Goal: Information Seeking & Learning: Learn about a topic

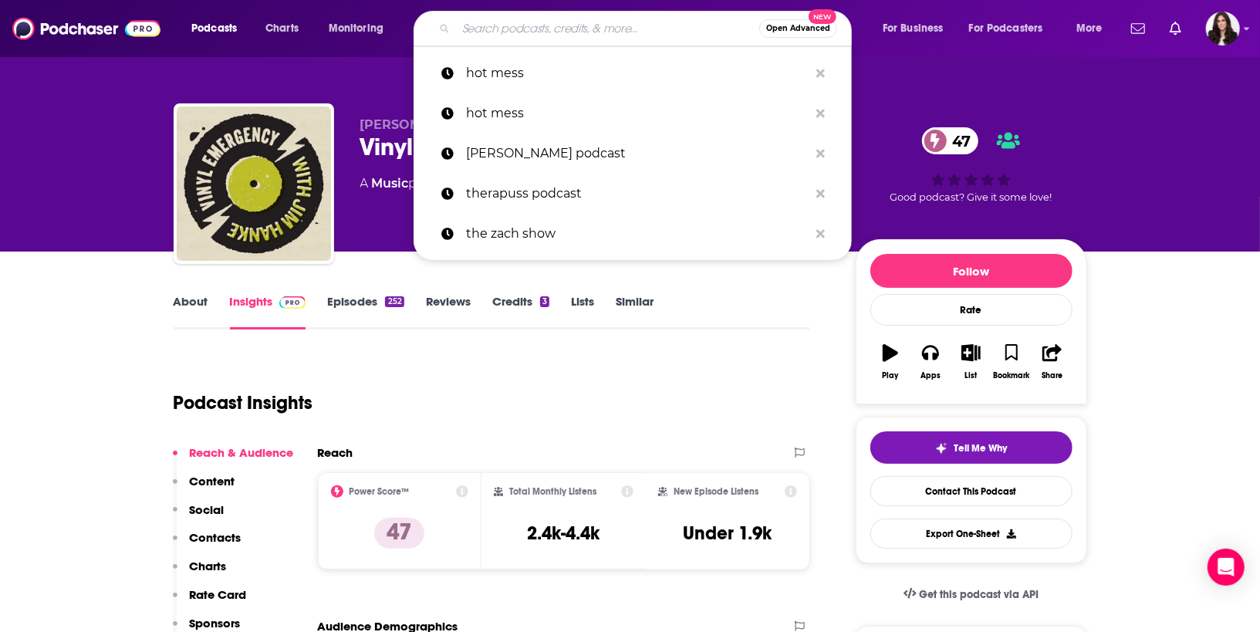
click at [563, 29] on input "Search podcasts, credits, & more..." at bounding box center [607, 28] width 303 height 25
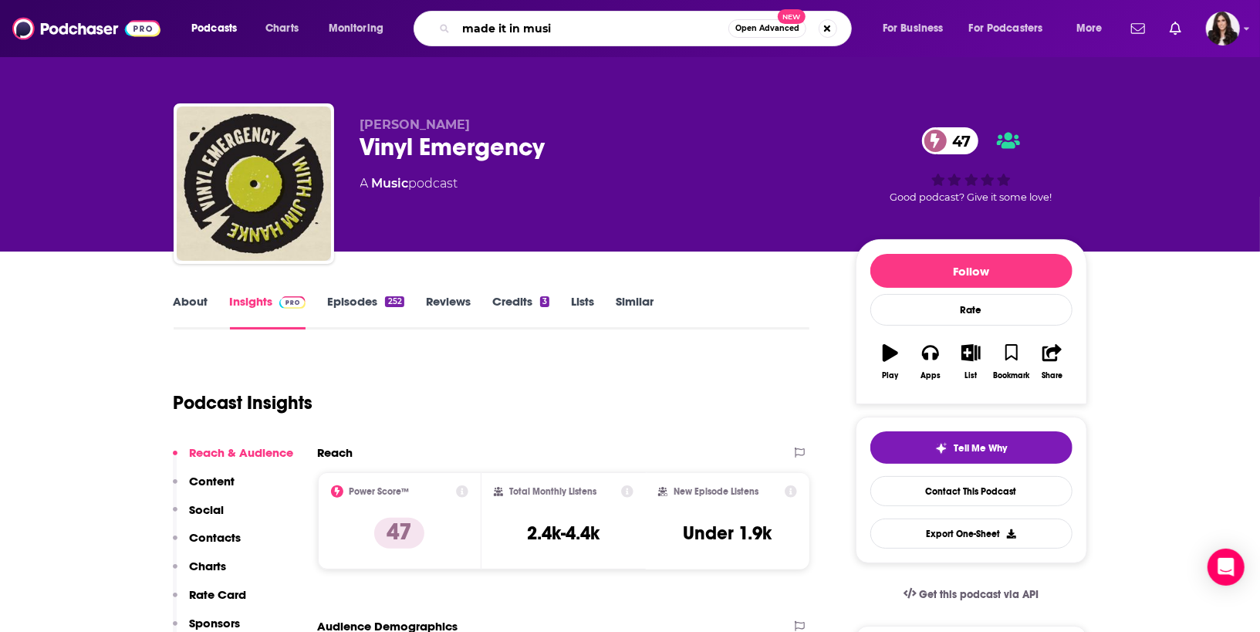
type input "made it in music"
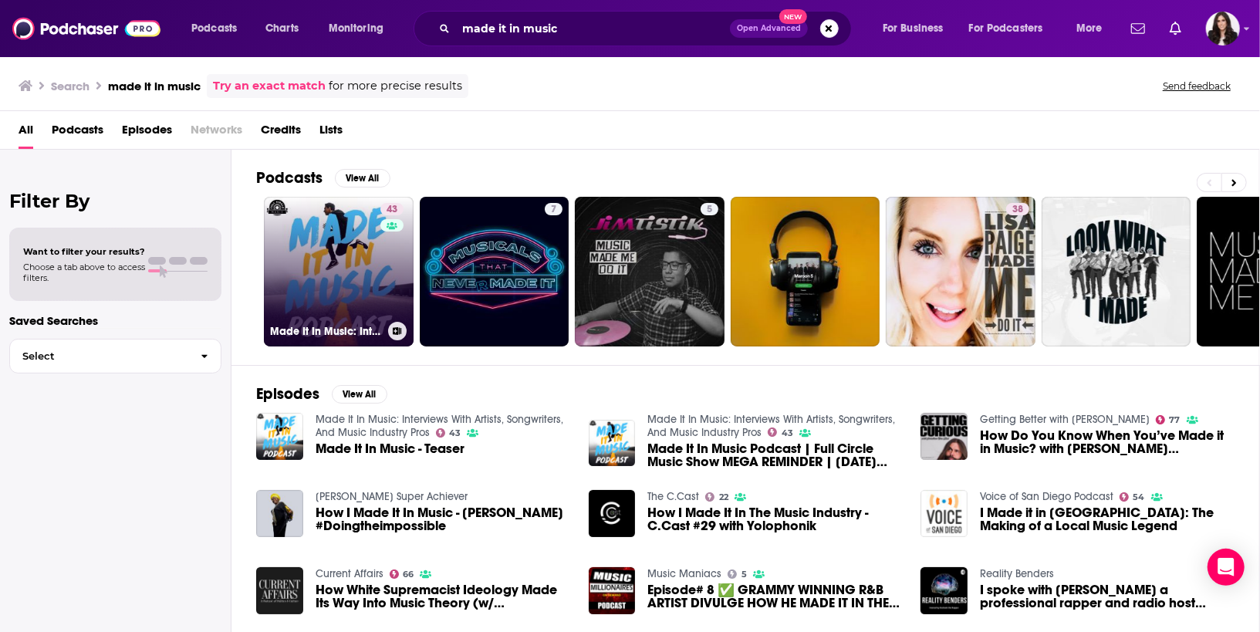
click at [315, 272] on link "43 Made It In Music: Interviews With Artists, Songwriters, And Music Industry P…" at bounding box center [339, 272] width 150 height 150
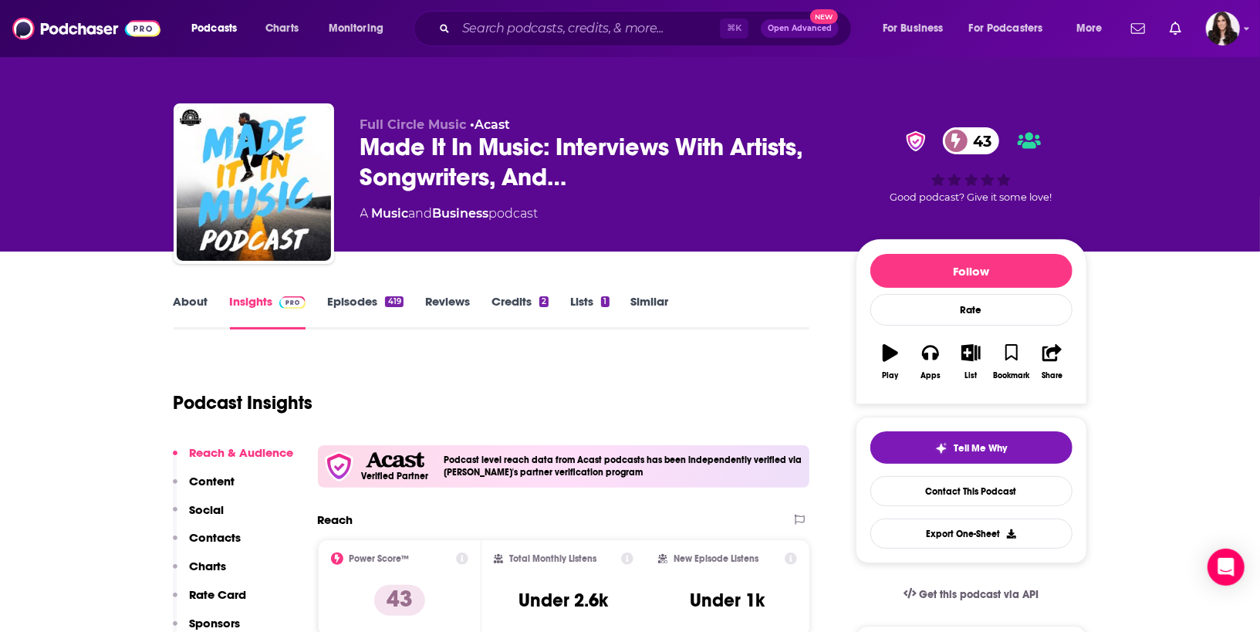
click at [682, 214] on div "A Music and Business podcast" at bounding box center [595, 213] width 471 height 19
click at [356, 305] on link "Episodes 419" at bounding box center [365, 311] width 76 height 35
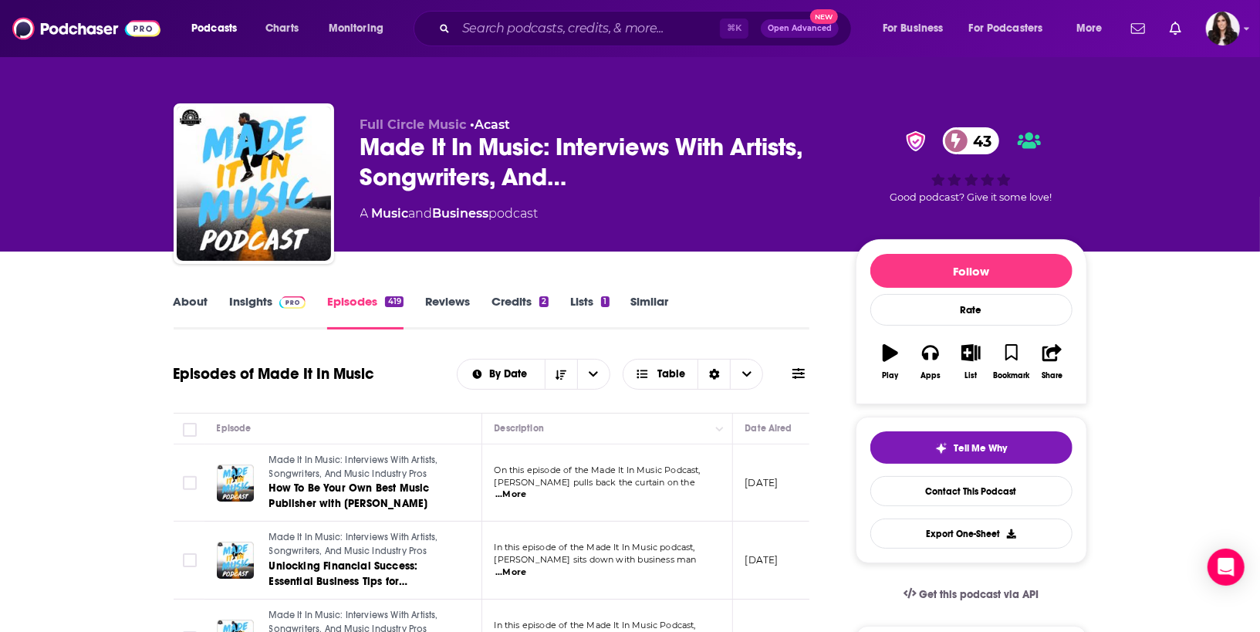
click at [271, 312] on link "Insights" at bounding box center [268, 311] width 76 height 35
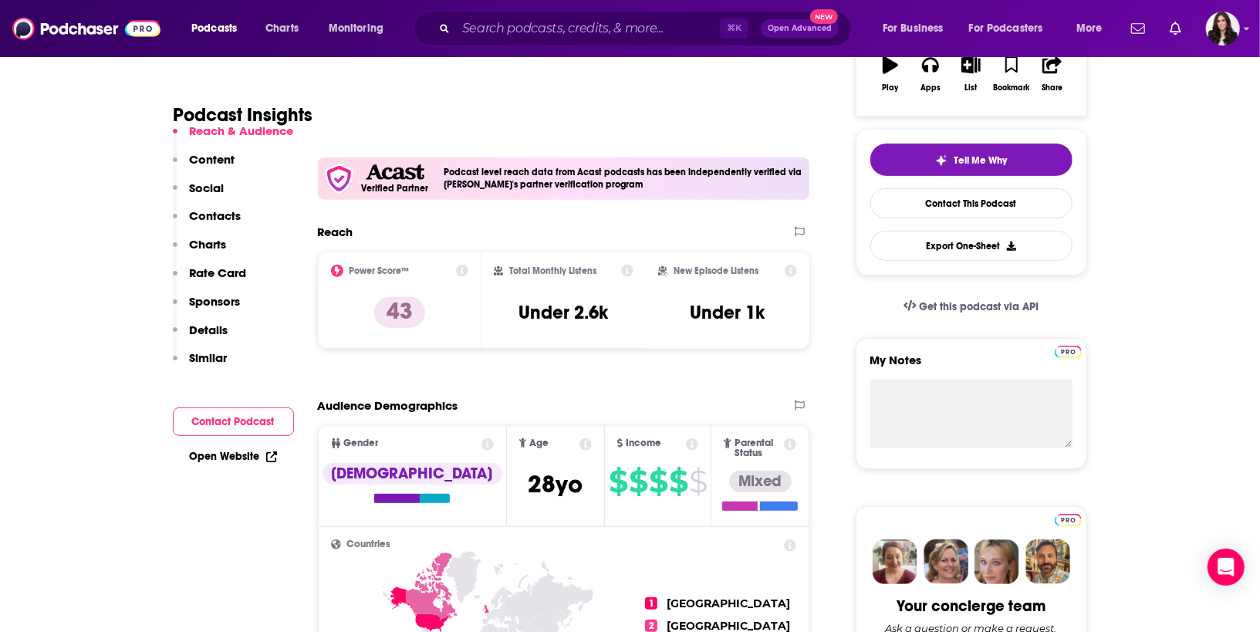
scroll to position [289, 0]
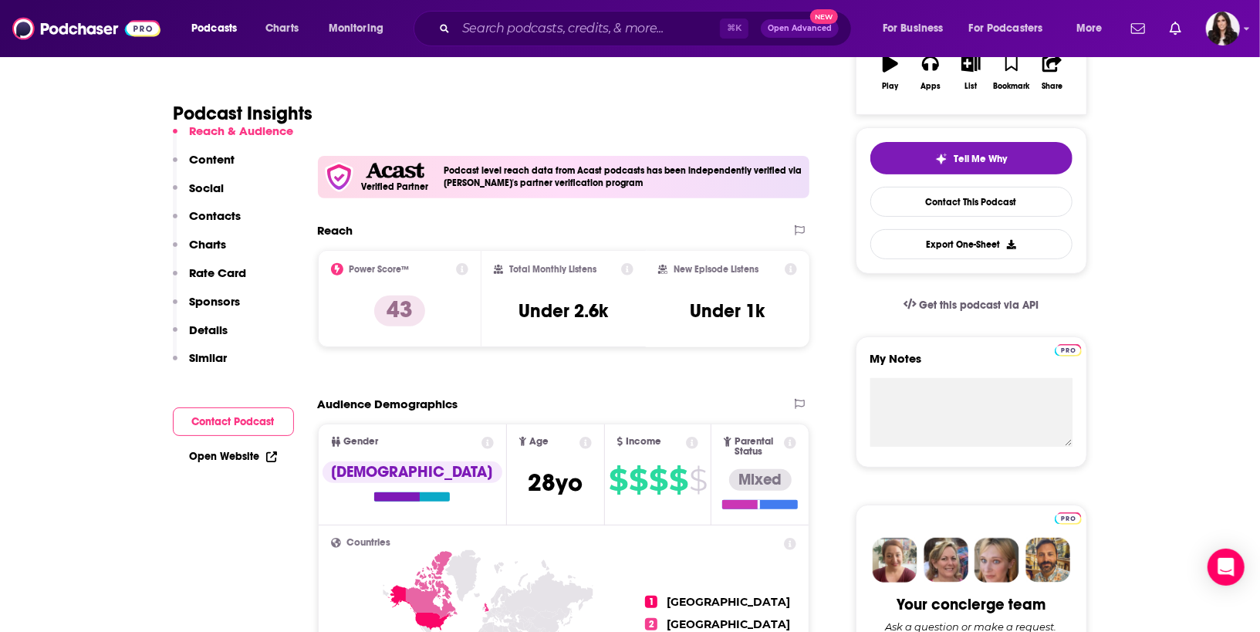
click at [588, 94] on div "Podcast Insights" at bounding box center [486, 104] width 624 height 79
click at [699, 84] on div "Podcast Insights" at bounding box center [486, 104] width 624 height 79
click at [606, 32] on input "Search podcasts, credits, & more..." at bounding box center [588, 28] width 264 height 25
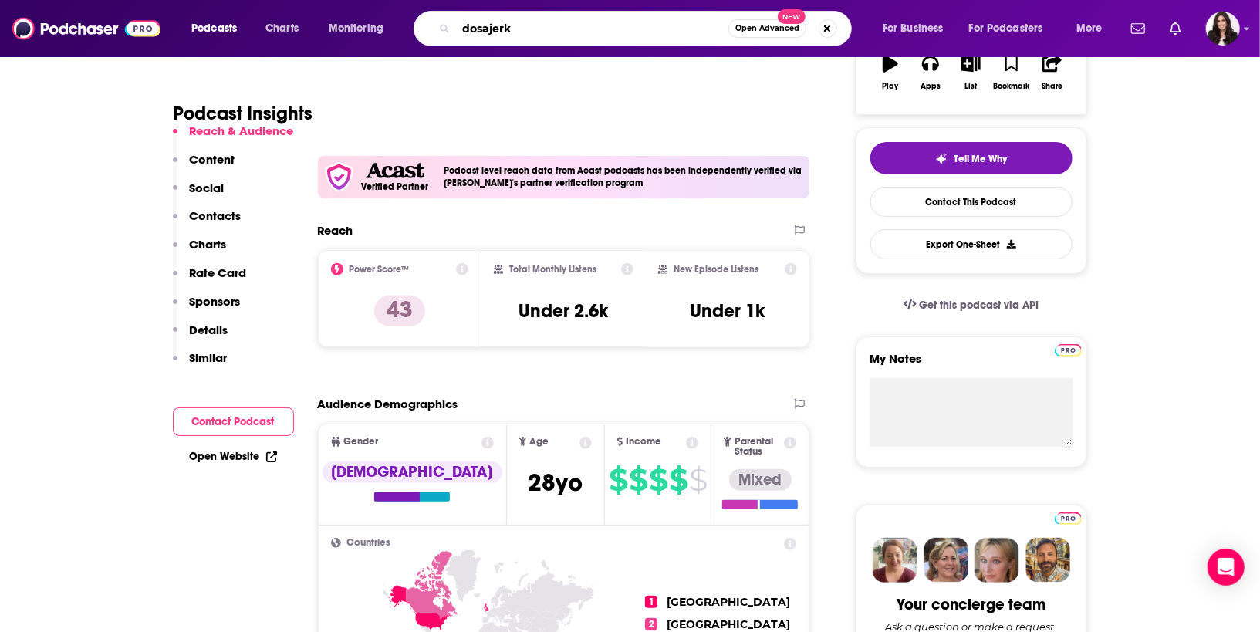
type input "dosajerke"
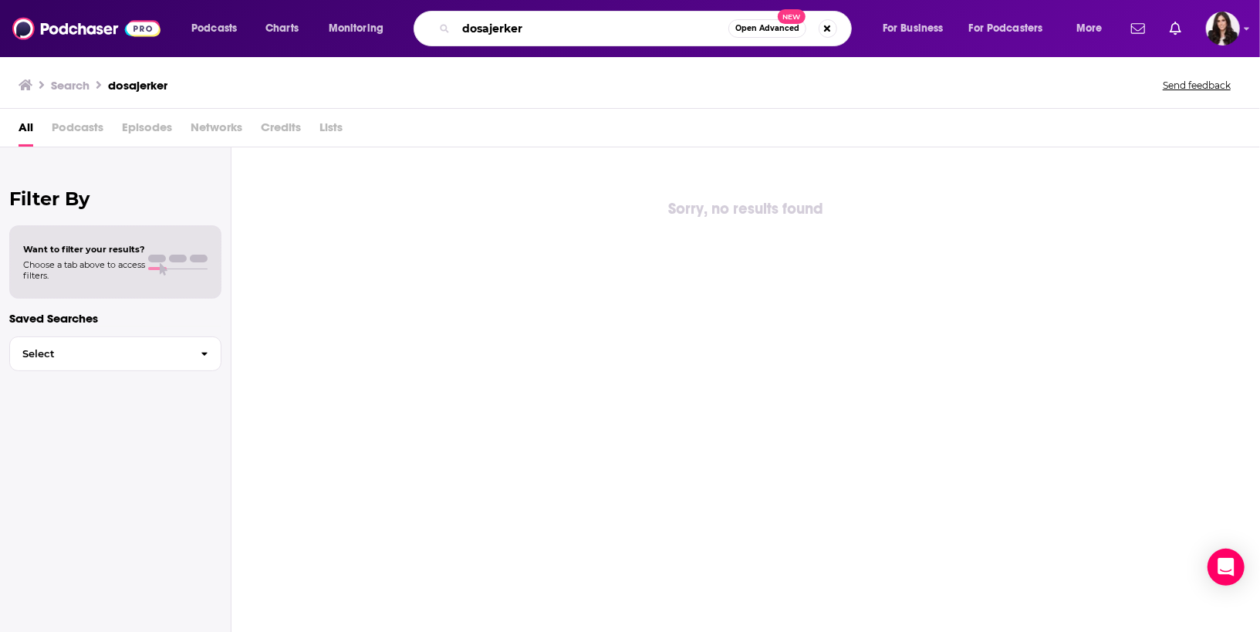
click at [479, 35] on input "dosajerker" at bounding box center [592, 28] width 272 height 25
drag, startPoint x: 485, startPoint y: 35, endPoint x: 424, endPoint y: 32, distance: 61.0
click at [424, 33] on div "dosajerker Open Advanced New" at bounding box center [633, 28] width 438 height 35
type input "sodajerker"
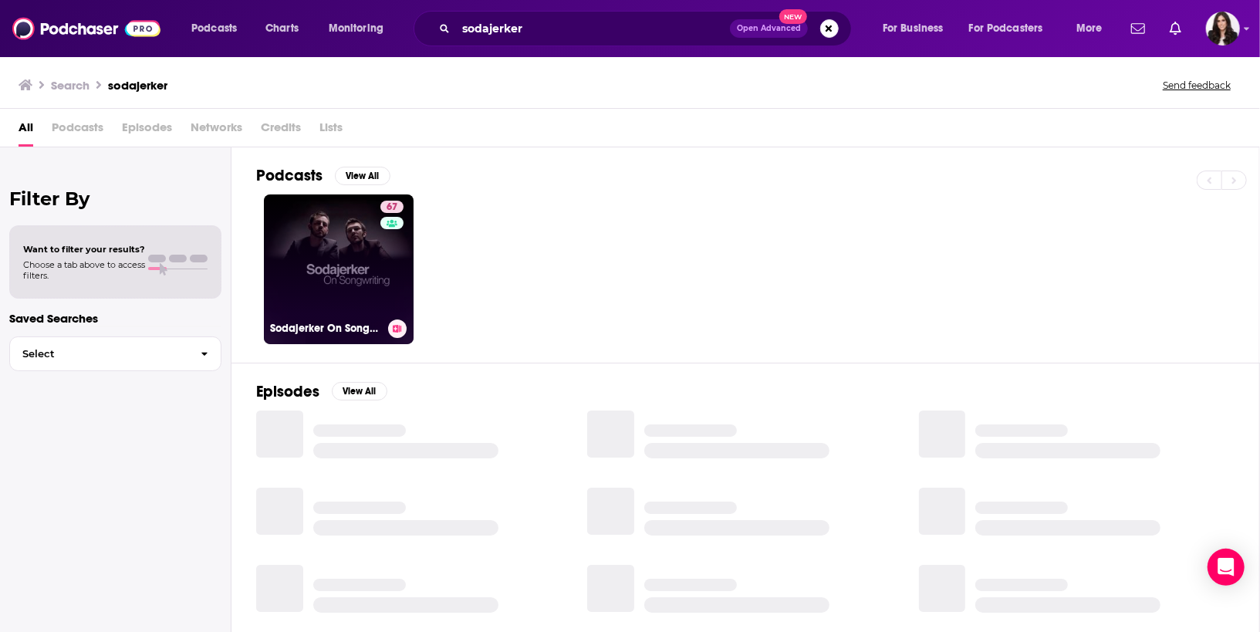
click at [341, 260] on link "67 Sodajerker On Songwriting" at bounding box center [339, 269] width 150 height 150
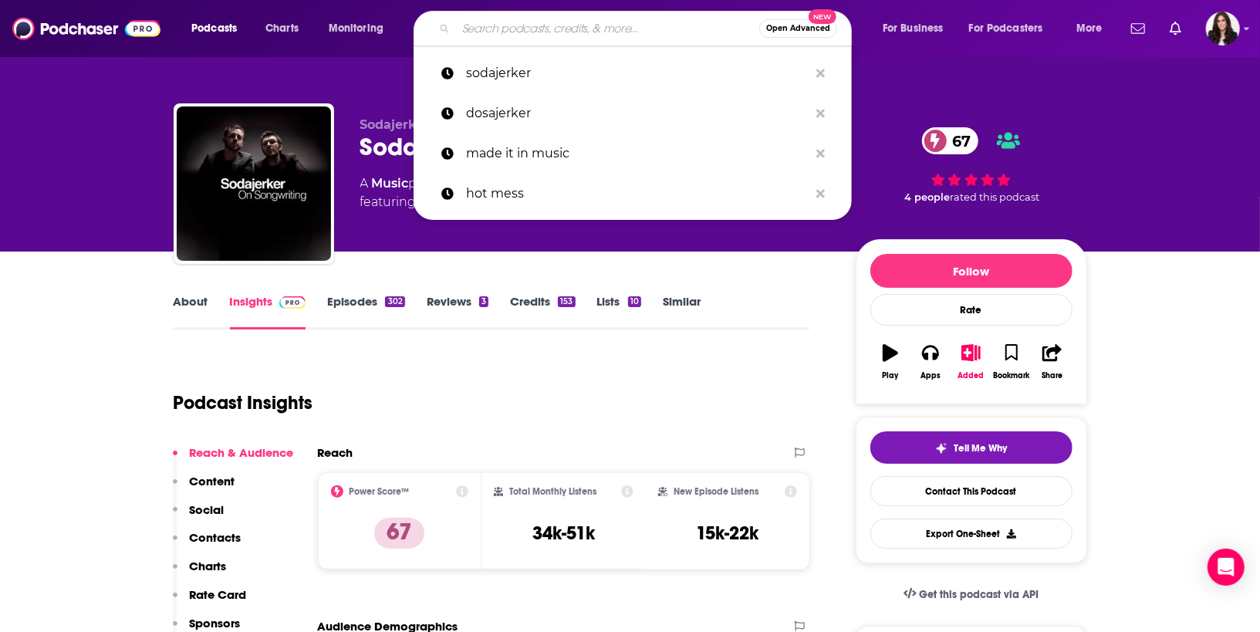
click at [526, 35] on input "Search podcasts, credits, & more..." at bounding box center [607, 28] width 303 height 25
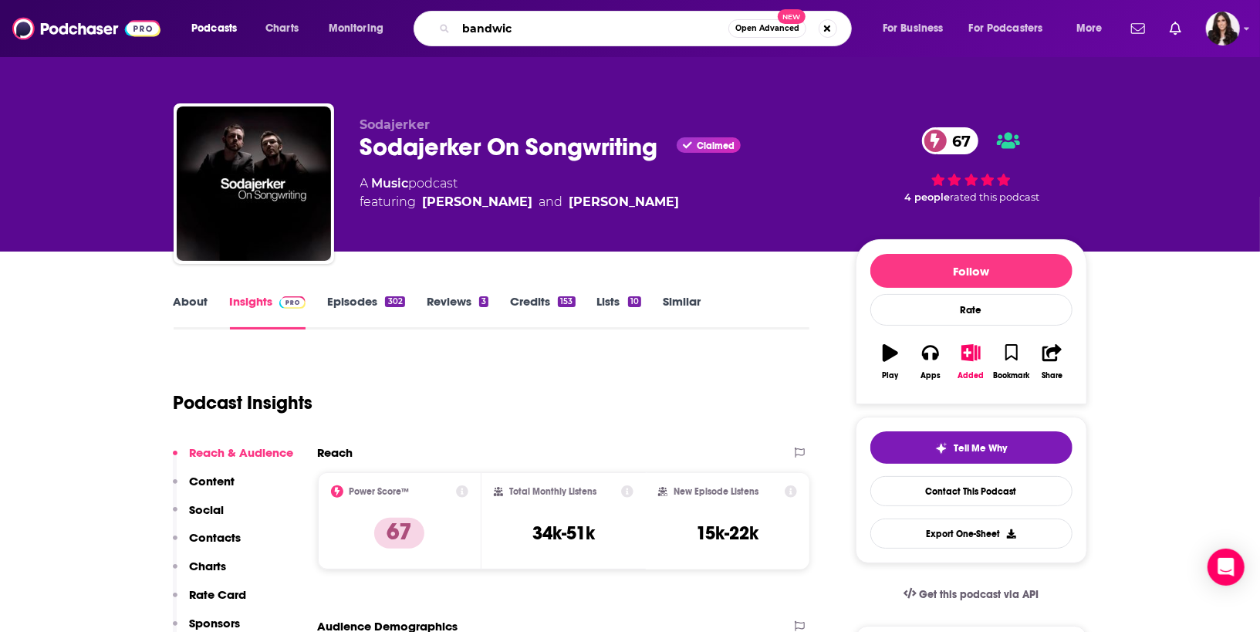
type input "bandwich"
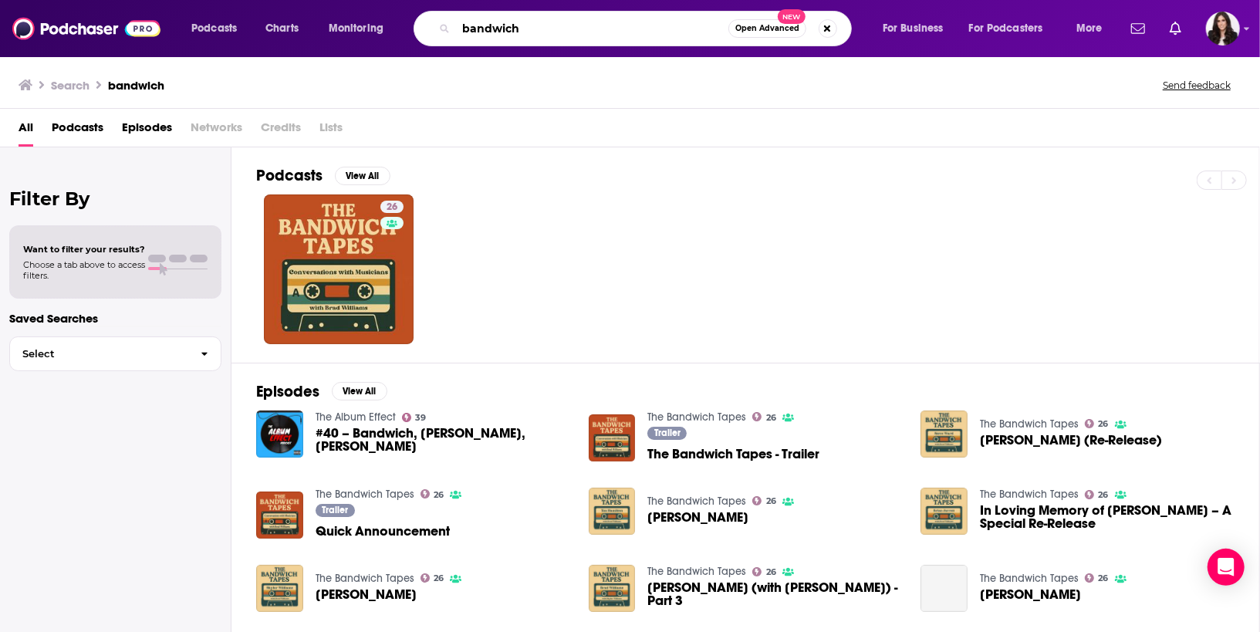
click at [593, 28] on input "bandwich" at bounding box center [592, 28] width 272 height 25
drag, startPoint x: 582, startPoint y: 35, endPoint x: 208, endPoint y: 2, distance: 375.7
click at [208, 2] on div "Podcasts Charts Monitoring bandwich Open Advanced New For Business For Podcaste…" at bounding box center [630, 28] width 1260 height 57
type input "songcraft"
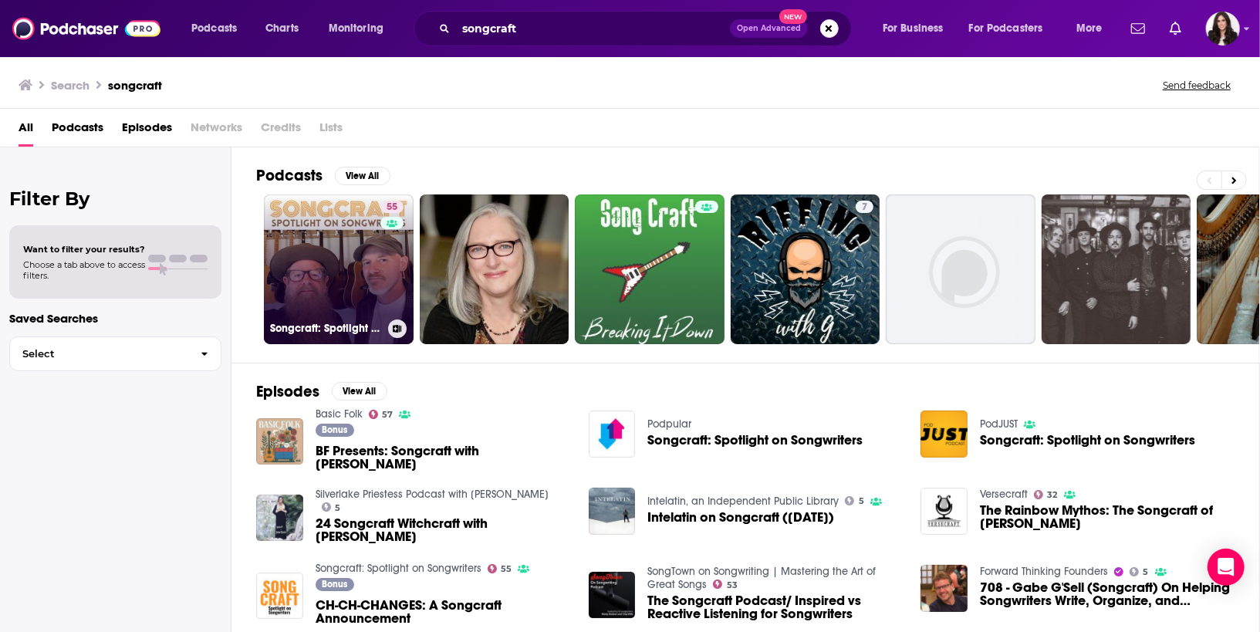
click at [346, 281] on link "55 Songcraft: Spotlight on Songwriters" at bounding box center [339, 269] width 150 height 150
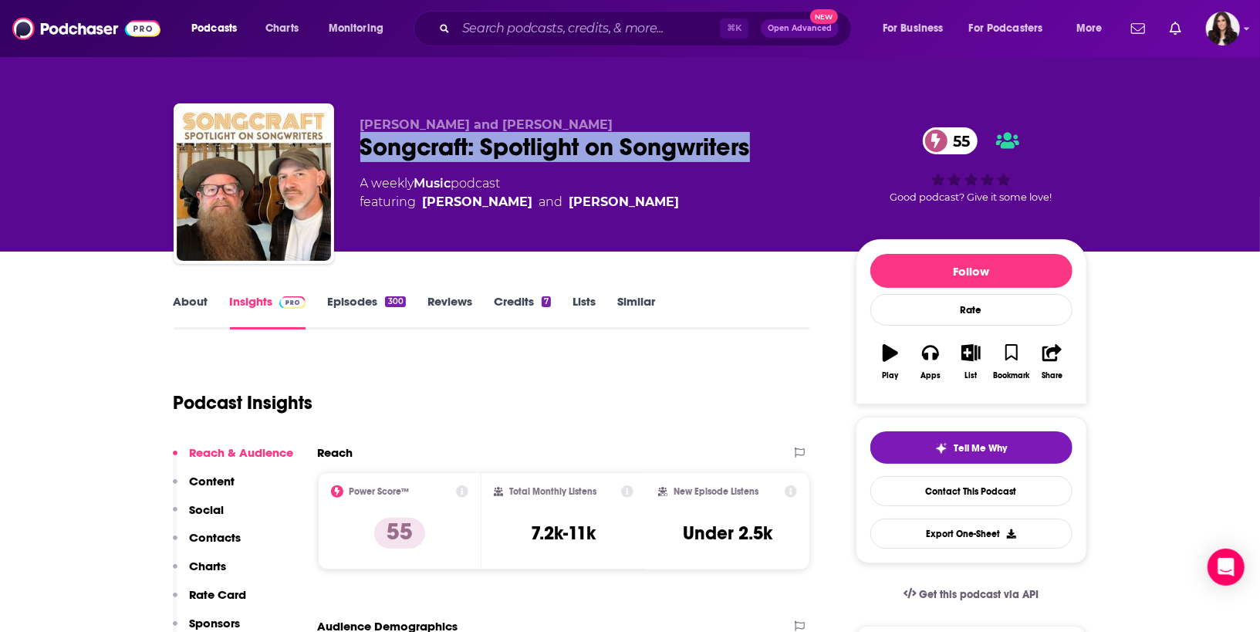
drag, startPoint x: 376, startPoint y: 146, endPoint x: 834, endPoint y: 146, distance: 457.5
click at [834, 146] on div "[PERSON_NAME] and [PERSON_NAME]: Spotlight on Songwriters 55 A weekly Music pod…" at bounding box center [630, 186] width 913 height 167
copy h2 "Songcraft: Spotlight on Songwriters"
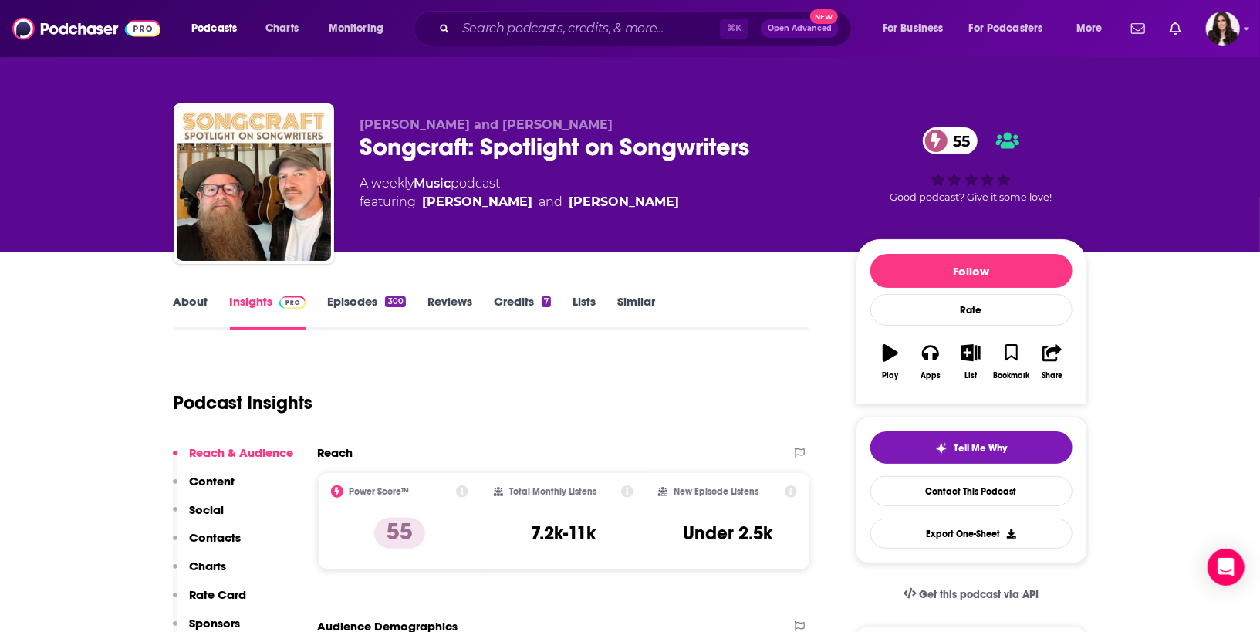
click at [199, 304] on link "About" at bounding box center [191, 311] width 35 height 35
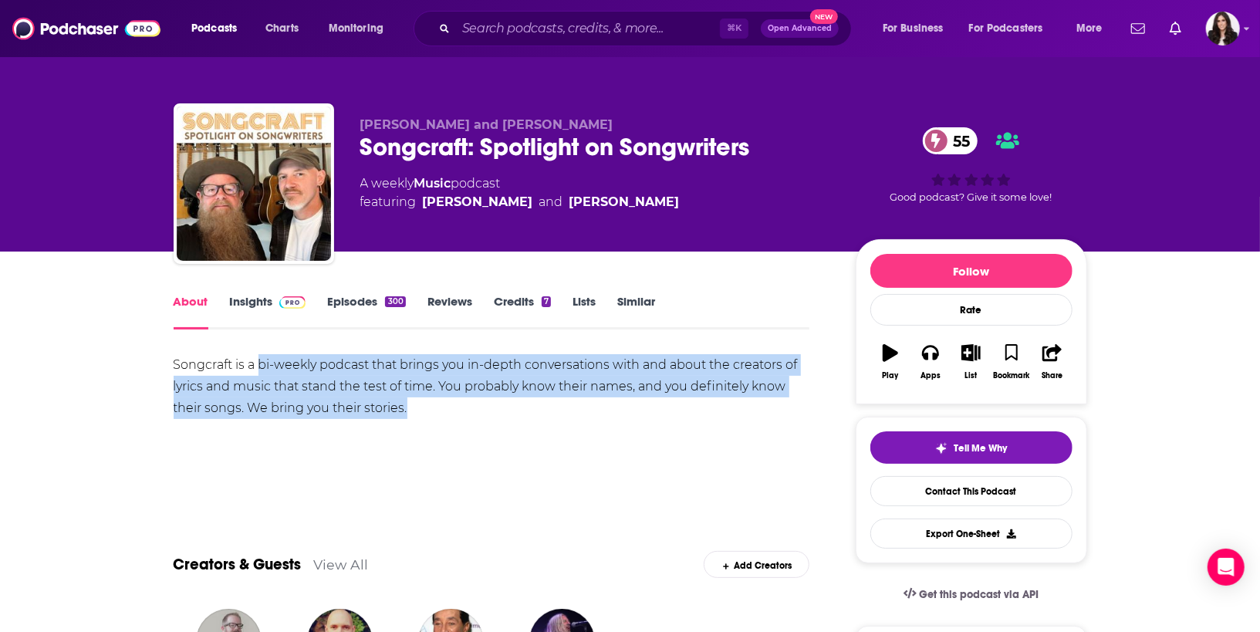
drag, startPoint x: 261, startPoint y: 365, endPoint x: 512, endPoint y: 411, distance: 255.7
click at [512, 411] on div "Songcraft is a bi-weekly podcast that brings you in-depth conversations with an…" at bounding box center [492, 386] width 636 height 65
copy div "bi-weekly podcast that brings you in-depth conversations with and about the cre…"
